Goal: Check status: Check status

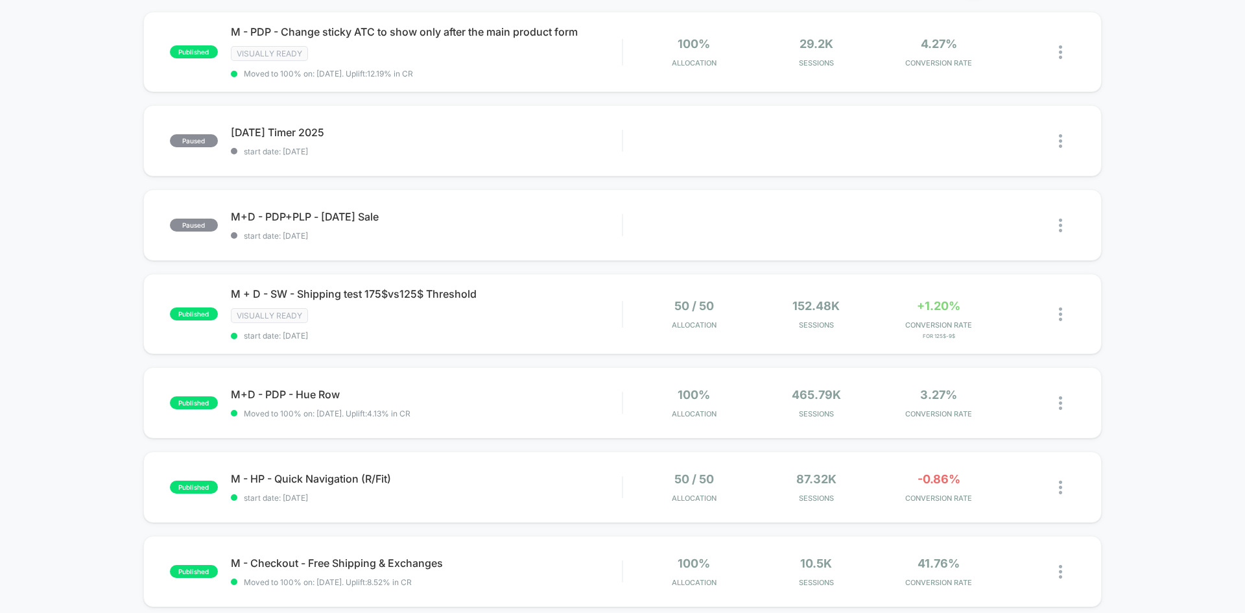
scroll to position [195, 0]
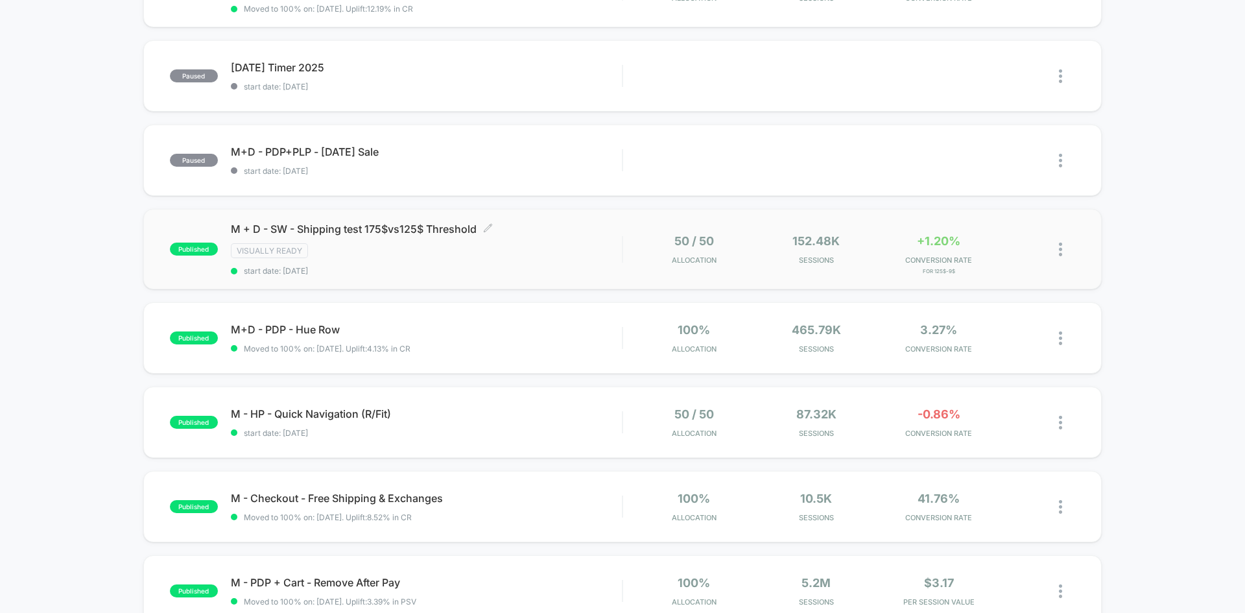
click at [576, 252] on div "Visually ready" at bounding box center [426, 250] width 391 height 15
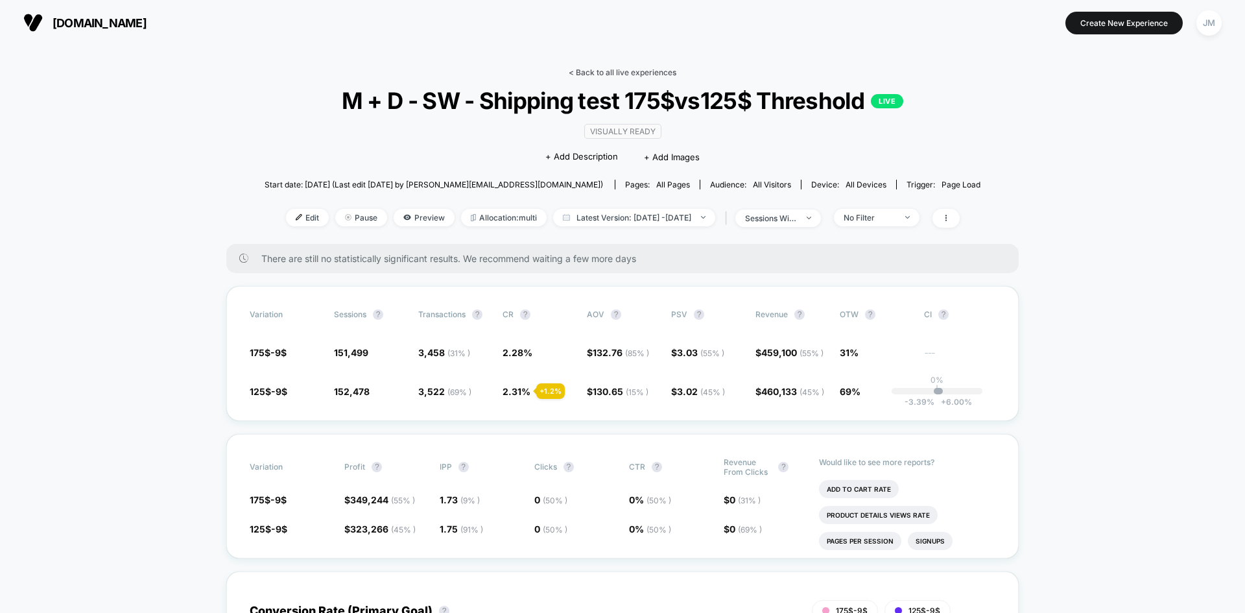
click at [649, 73] on link "< Back to all live experiences" at bounding box center [623, 72] width 108 height 10
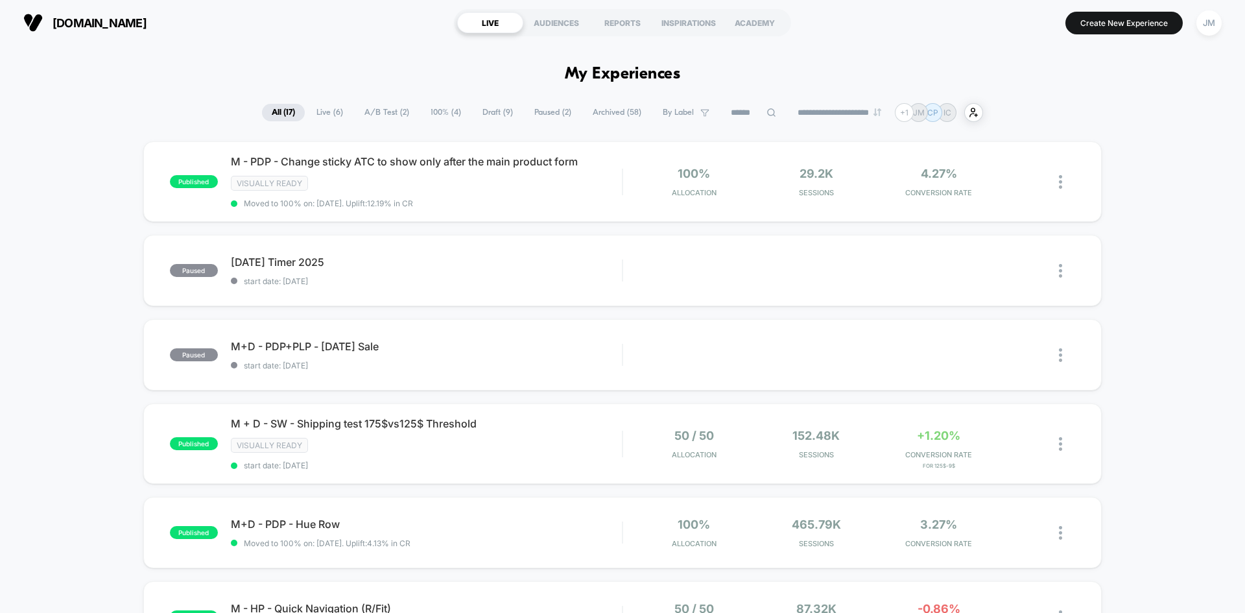
click at [325, 117] on span "Live ( 6 )" at bounding box center [330, 113] width 46 height 18
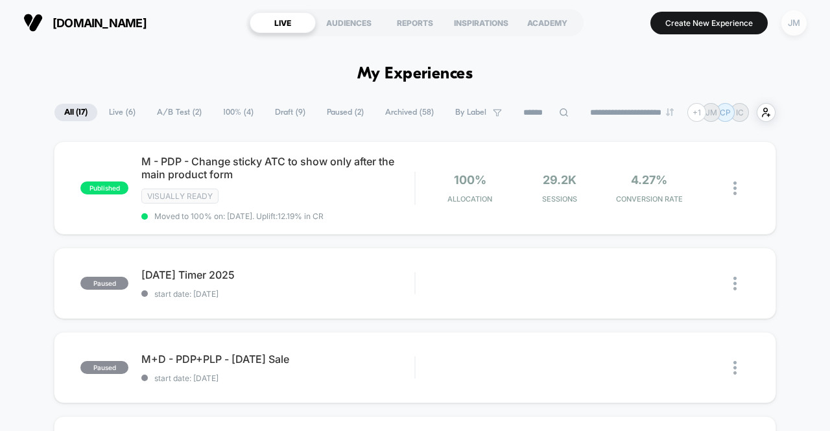
click at [795, 22] on div "JM" at bounding box center [794, 22] width 25 height 25
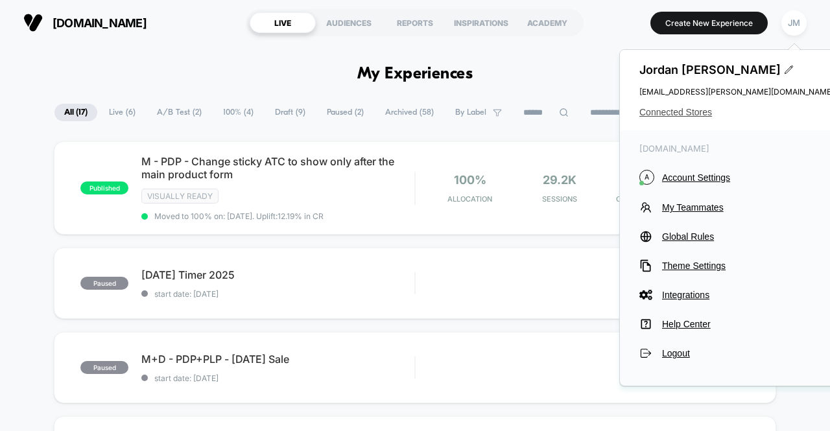
click at [684, 110] on span "Connected Stores" at bounding box center [737, 112] width 195 height 10
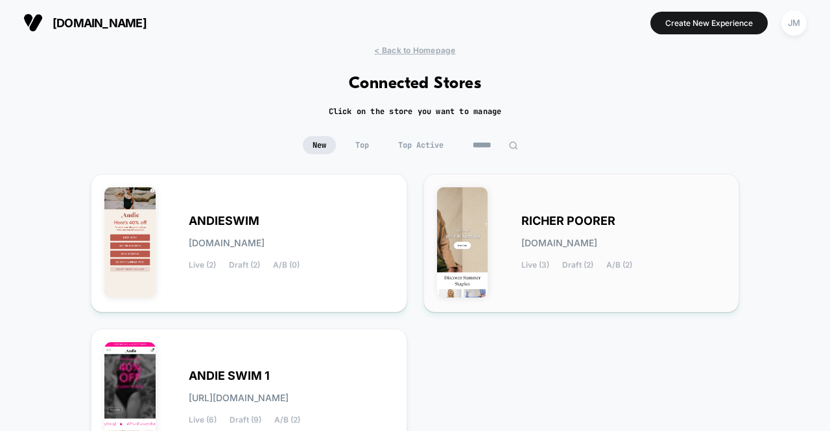
click at [684, 211] on div "RICHER POORER richer-poorer.myshopify.com Live (3) Draft (2) A/B (2)" at bounding box center [581, 243] width 289 height 112
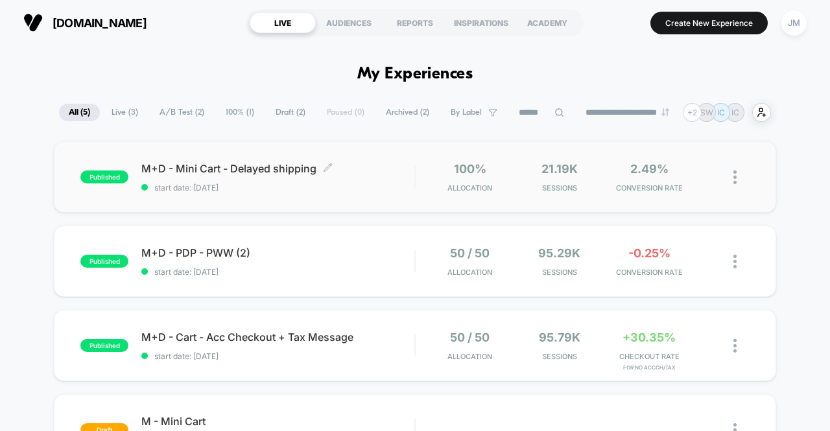
click at [386, 186] on span "start date: 8/26/2025" at bounding box center [277, 188] width 273 height 10
